Goal: Information Seeking & Learning: Learn about a topic

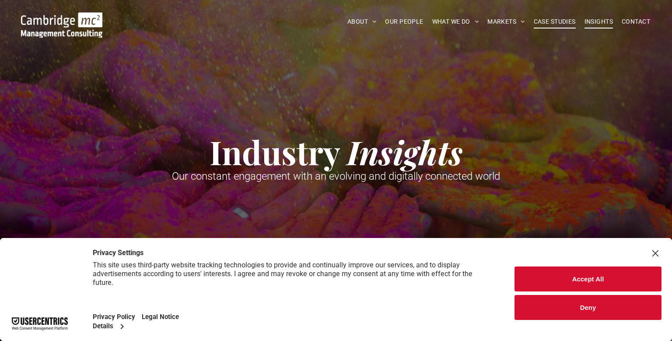
click at [555, 25] on span "CASE STUDIES" at bounding box center [555, 22] width 42 height 14
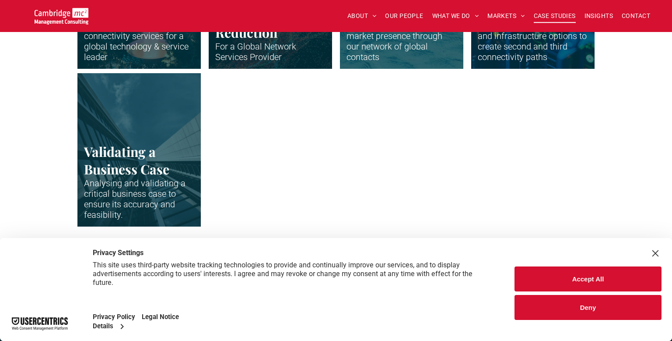
scroll to position [1961, 0]
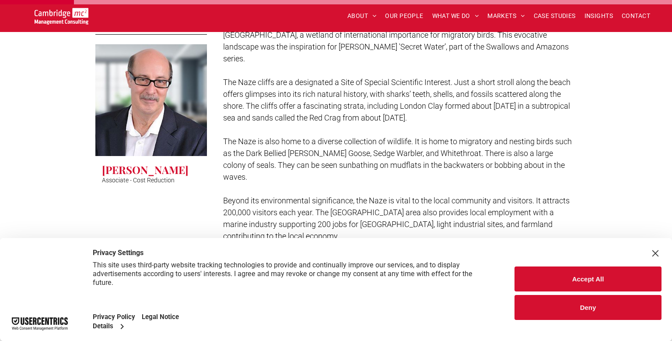
scroll to position [294, 0]
